Goal: Information Seeking & Learning: Compare options

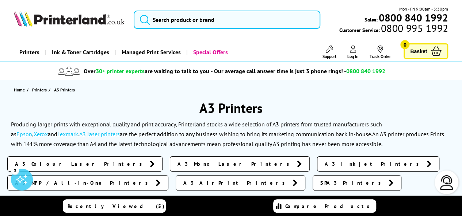
click at [324, 163] on span "A3 Inkjet Printers" at bounding box center [373, 164] width 98 height 7
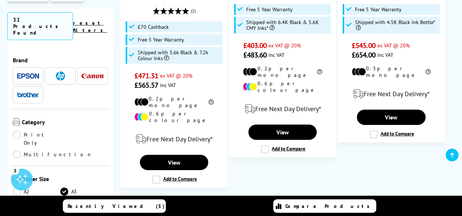
scroll to position [1183, 0]
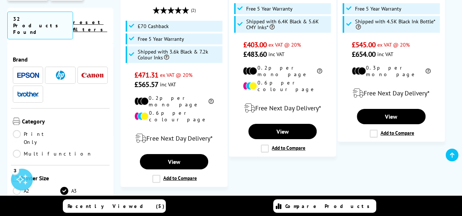
click at [272, 198] on link "2" at bounding box center [264, 207] width 19 height 19
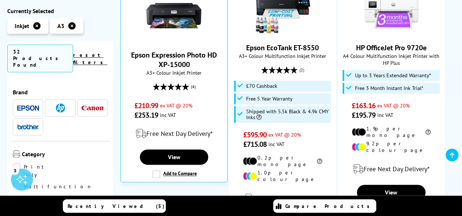
scroll to position [511, 0]
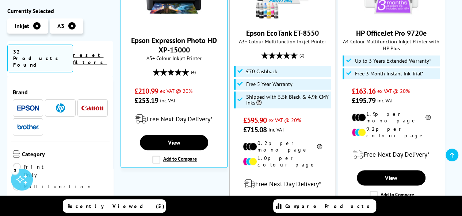
click at [286, 200] on link "View" at bounding box center [282, 207] width 68 height 15
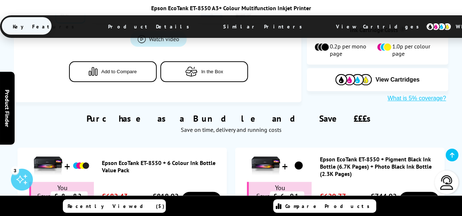
scroll to position [438, 0]
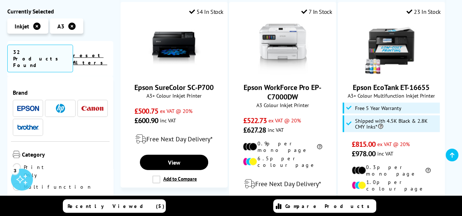
scroll to position [745, 0]
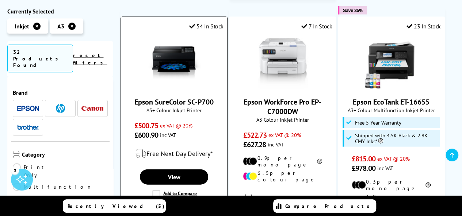
click at [172, 45] on img at bounding box center [173, 62] width 55 height 55
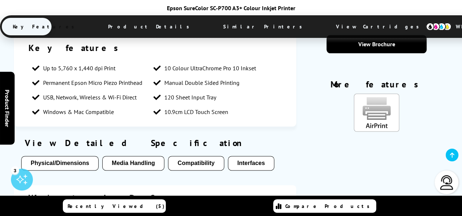
scroll to position [423, 0]
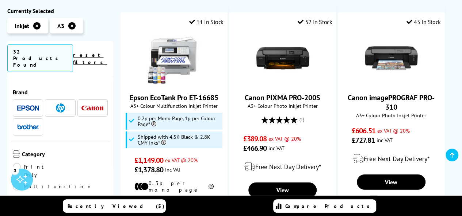
scroll to position [1022, 0]
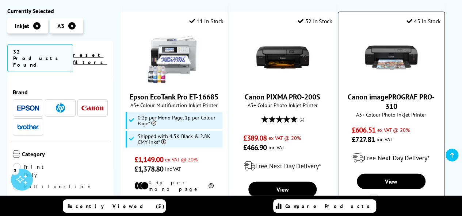
click at [376, 46] on img at bounding box center [391, 57] width 55 height 55
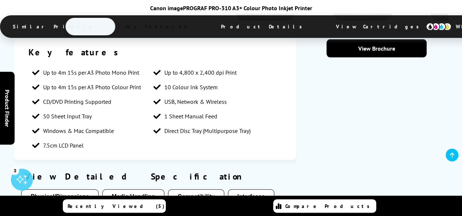
scroll to position [818, 0]
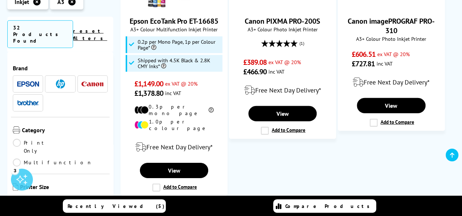
scroll to position [1110, 0]
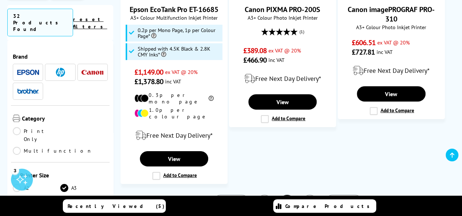
click at [309, 195] on link "3" at bounding box center [309, 204] width 19 height 19
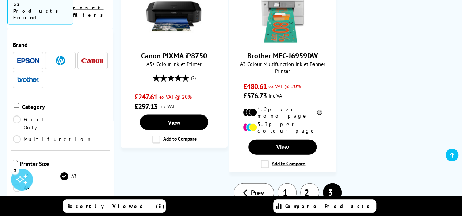
scroll to position [745, 0]
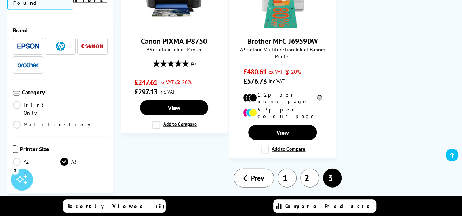
click at [65, 158] on link "A3" at bounding box center [83, 162] width 47 height 8
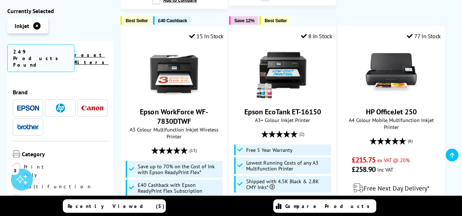
scroll to position [891, 0]
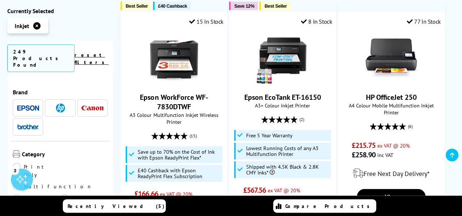
click at [17, 163] on link "Print Only" at bounding box center [36, 171] width 47 height 16
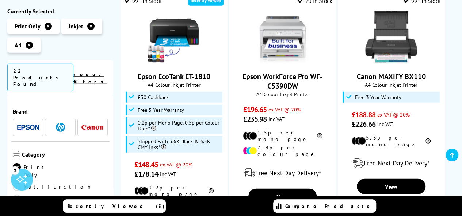
scroll to position [934, 0]
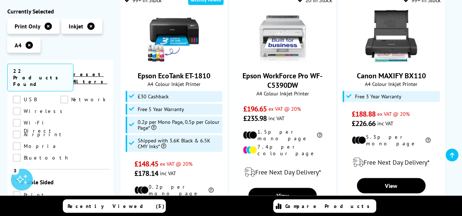
scroll to position [321, 0]
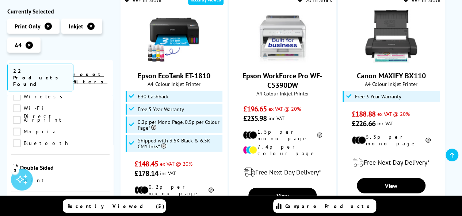
click at [15, 176] on link "Print" at bounding box center [36, 180] width 47 height 8
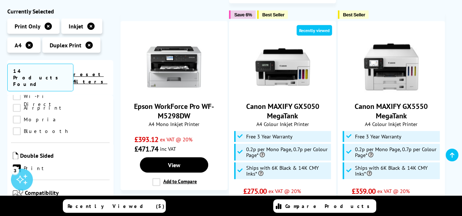
scroll to position [905, 0]
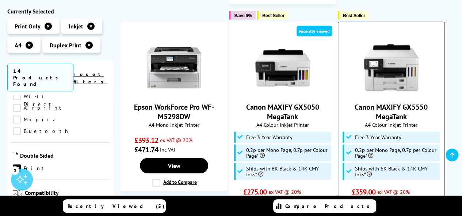
click at [380, 46] on img at bounding box center [391, 68] width 55 height 55
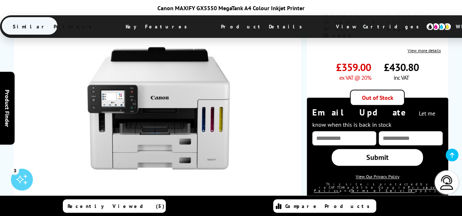
scroll to position [286, 0]
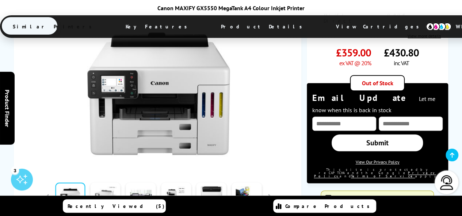
click at [111, 183] on link at bounding box center [106, 198] width 30 height 31
click at [139, 183] on link at bounding box center [141, 198] width 30 height 31
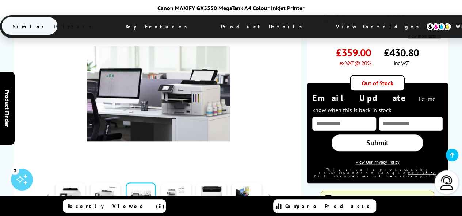
click at [181, 183] on link at bounding box center [176, 198] width 30 height 31
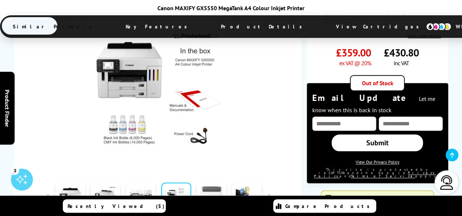
click at [206, 183] on link at bounding box center [211, 198] width 30 height 31
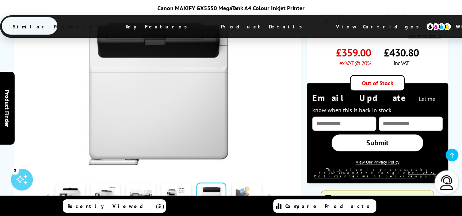
click at [243, 183] on link at bounding box center [246, 198] width 30 height 31
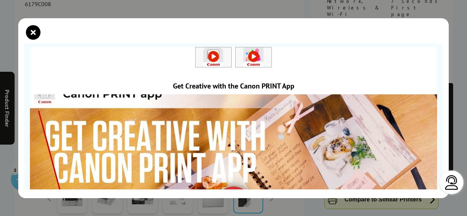
click at [212, 54] on link at bounding box center [214, 56] width 36 height 7
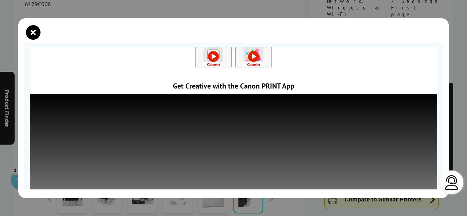
click at [248, 54] on link at bounding box center [254, 56] width 36 height 7
click at [29, 29] on icon "close modal" at bounding box center [33, 32] width 15 height 15
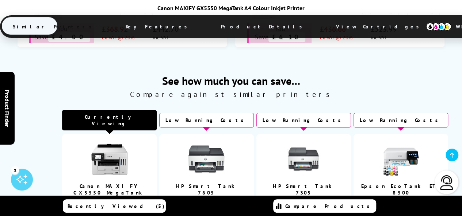
scroll to position [612, 0]
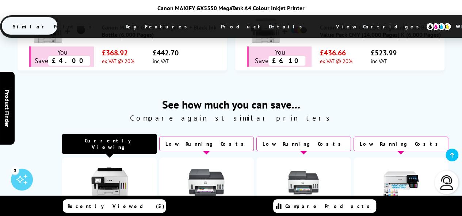
click at [312, 165] on img at bounding box center [303, 183] width 36 height 36
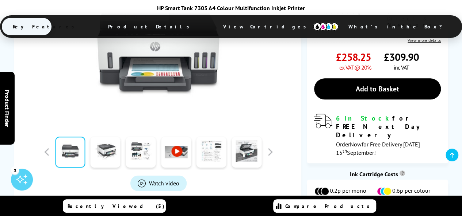
scroll to position [219, 0]
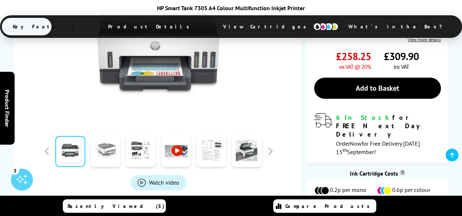
click at [105, 145] on link at bounding box center [106, 151] width 30 height 31
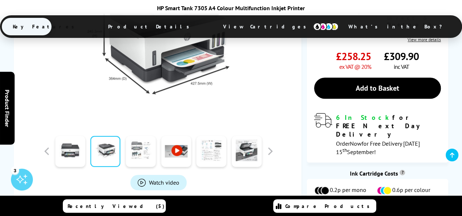
click at [130, 147] on link at bounding box center [141, 151] width 30 height 31
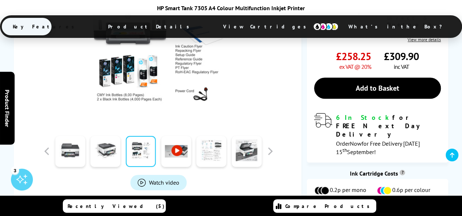
click at [176, 146] on link at bounding box center [176, 151] width 30 height 31
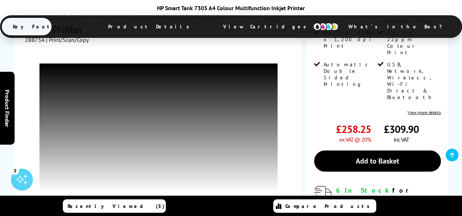
scroll to position [1, 0]
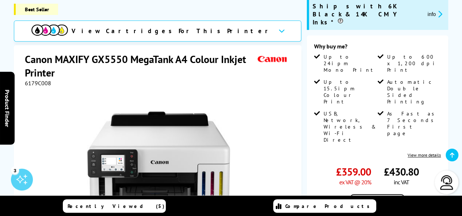
scroll to position [152, 0]
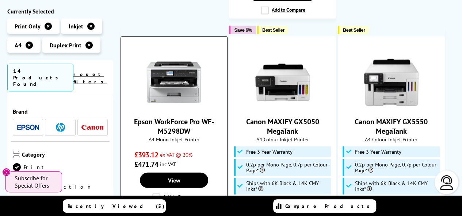
scroll to position [920, 0]
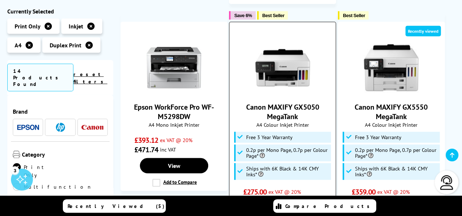
click at [280, 41] on img at bounding box center [282, 68] width 55 height 55
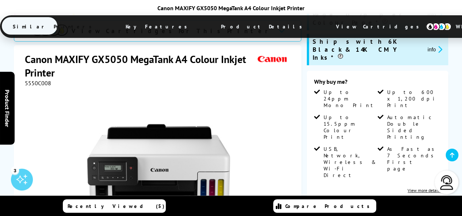
scroll to position [146, 0]
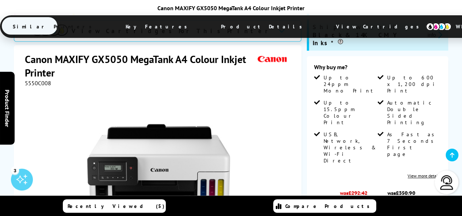
click at [263, 87] on div at bounding box center [158, 169] width 267 height 165
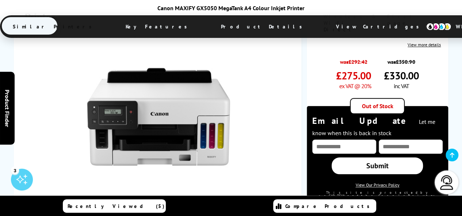
scroll to position [263, 0]
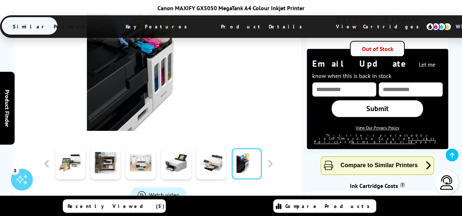
scroll to position [336, 0]
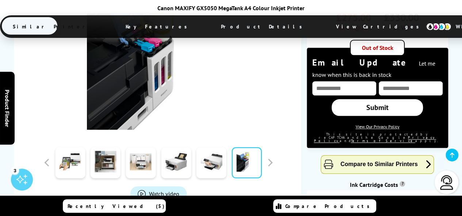
click at [175, 191] on span "Watch video" at bounding box center [164, 194] width 30 height 7
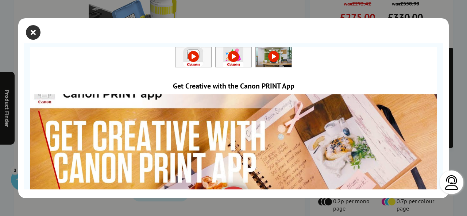
click at [33, 34] on icon "close modal" at bounding box center [33, 32] width 15 height 15
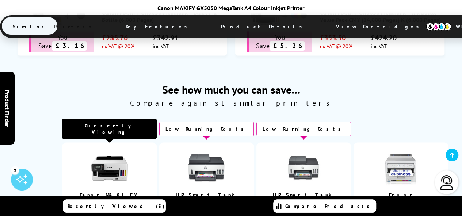
scroll to position [628, 0]
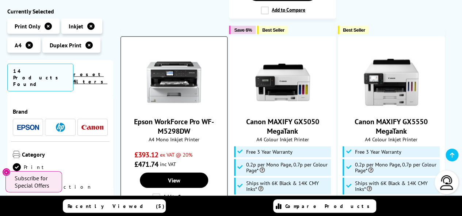
scroll to position [920, 0]
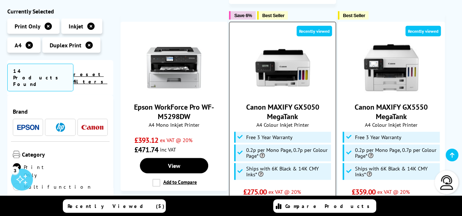
click at [283, 41] on img at bounding box center [282, 68] width 55 height 55
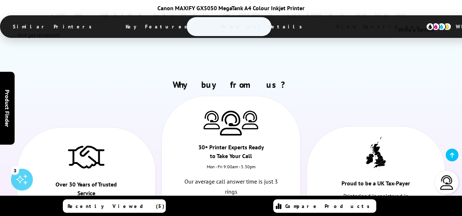
scroll to position [4009, 0]
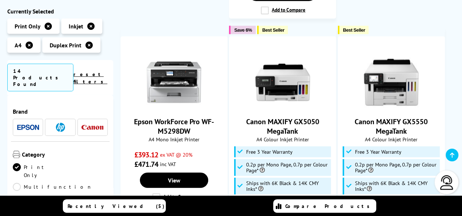
scroll to position [920, 0]
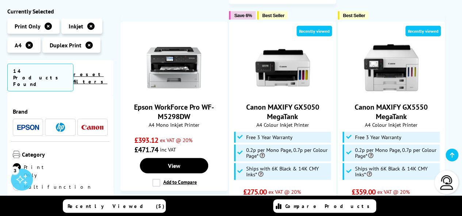
click at [28, 45] on icon at bounding box center [29, 44] width 7 height 7
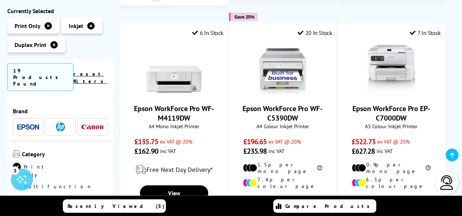
scroll to position [978, 0]
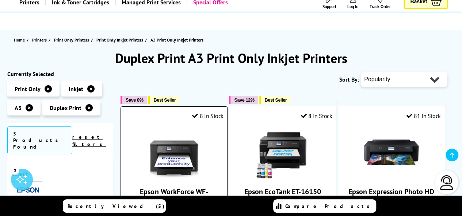
scroll to position [44, 0]
